Goal: Information Seeking & Learning: Find specific page/section

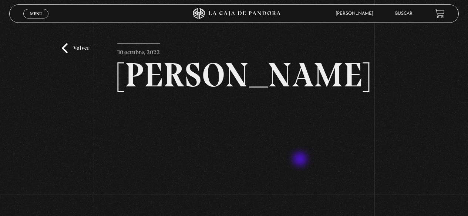
scroll to position [74, 0]
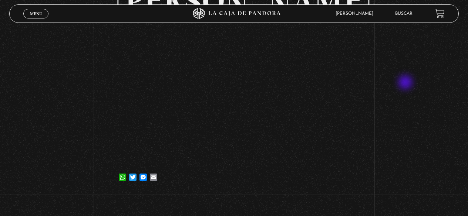
click at [403, 84] on div "Volver 30 octubre, 2022 Alex Reyes WhatsApp Twitter Messenger Email" at bounding box center [234, 71] width 468 height 247
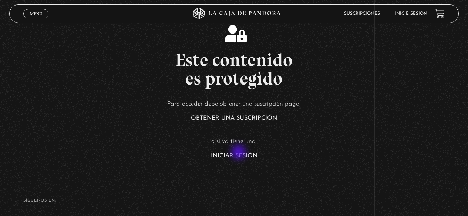
click at [239, 153] on link "Iniciar Sesión" at bounding box center [234, 156] width 47 height 6
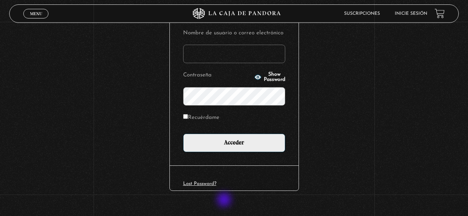
scroll to position [105, 0]
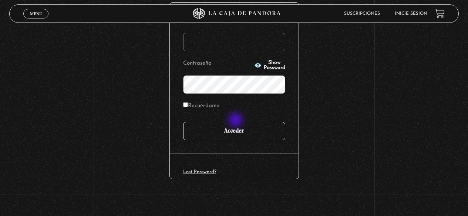
type input "hectoremh@gmail.com"
click at [236, 126] on input "Acceder" at bounding box center [234, 131] width 102 height 18
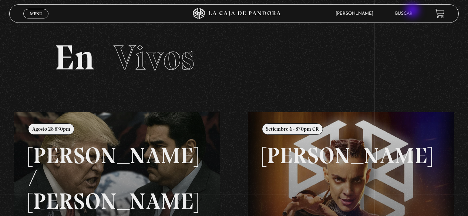
click at [412, 11] on li "Buscar" at bounding box center [403, 13] width 17 height 11
click at [408, 15] on link "Buscar" at bounding box center [403, 13] width 17 height 4
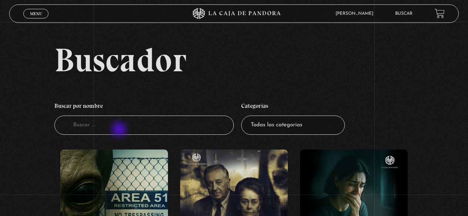
click at [120, 131] on input "Buscador" at bounding box center [144, 126] width 180 height 20
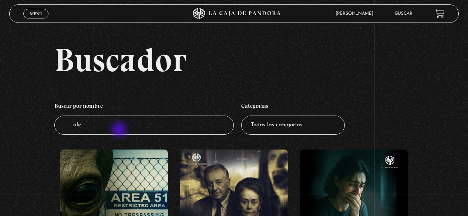
type input "alex"
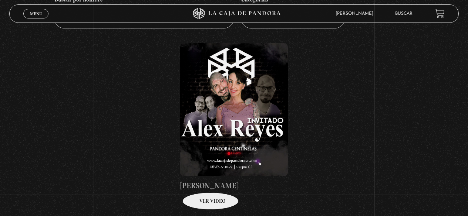
scroll to position [111, 0]
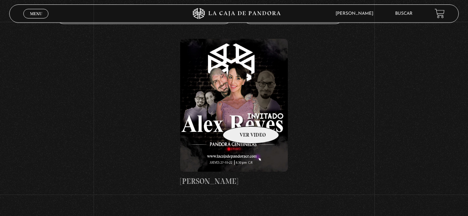
click at [244, 93] on figure at bounding box center [234, 105] width 108 height 133
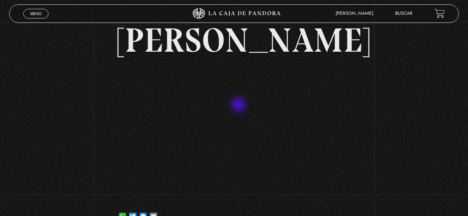
scroll to position [74, 0]
